Goal: Register for event/course

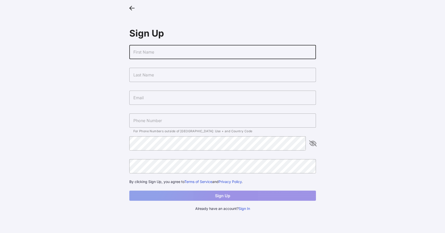
click at [174, 46] on input "text" at bounding box center [222, 52] width 187 height 14
type input "[PERSON_NAME]"
type input "[EMAIL_ADDRESS][DOMAIN_NAME]"
type input "[PHONE_NUMBER]"
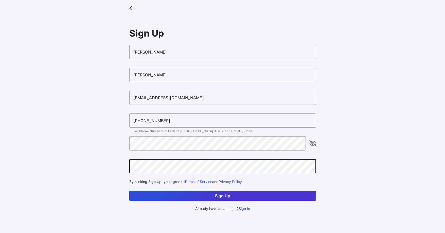
click at [129, 191] on button "Sign Up" at bounding box center [222, 196] width 187 height 10
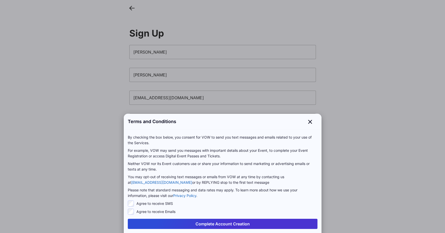
click at [241, 223] on button "Complete Account Creation" at bounding box center [223, 224] width 190 height 10
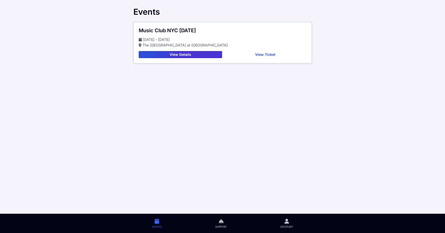
click at [269, 58] on button "View Ticket" at bounding box center [265, 54] width 82 height 7
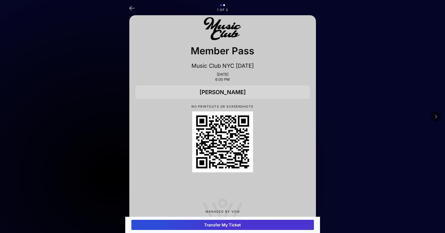
scroll to position [14, 0]
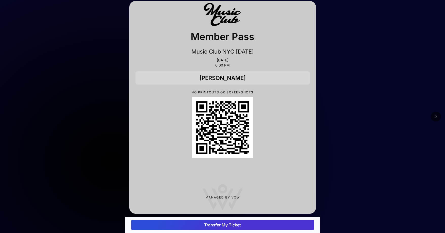
click at [438, 117] on button at bounding box center [436, 116] width 10 height 10
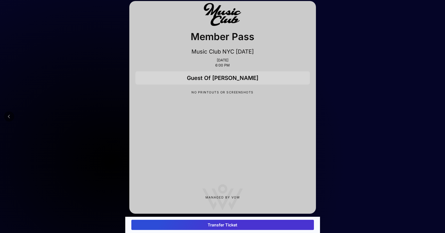
scroll to position [0, 0]
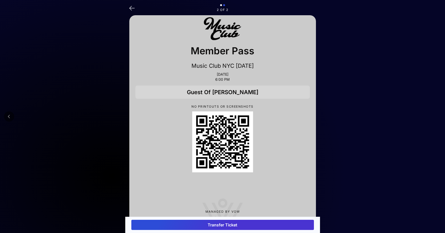
click at [275, 224] on button "Transfer Ticket" at bounding box center [222, 225] width 183 height 10
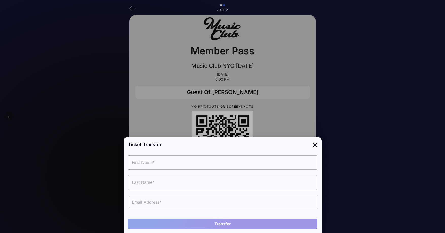
click at [261, 99] on div at bounding box center [222, 116] width 445 height 233
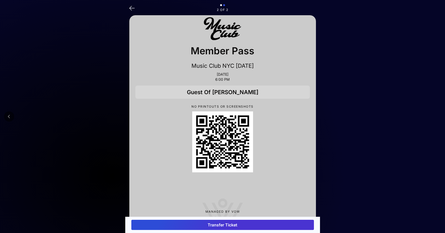
click at [130, 8] on icon at bounding box center [131, 7] width 5 height 7
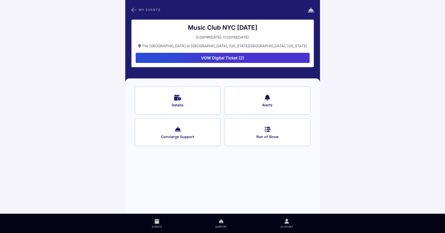
click at [215, 56] on button "VOW Digital Ticket (2)" at bounding box center [223, 58] width 174 height 10
